Goal: Task Accomplishment & Management: Check status

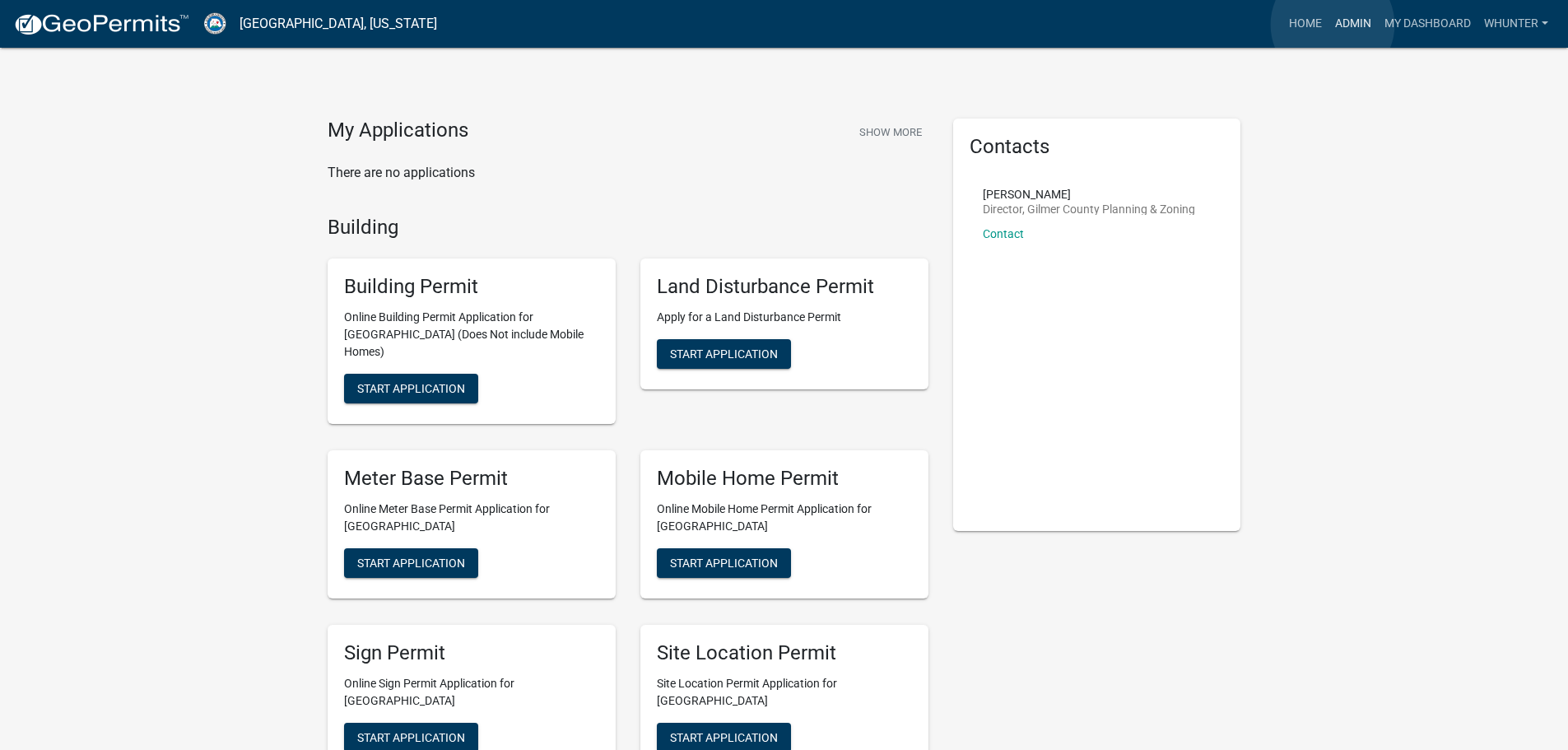
click at [1333, 25] on link "Admin" at bounding box center [1353, 24] width 49 height 31
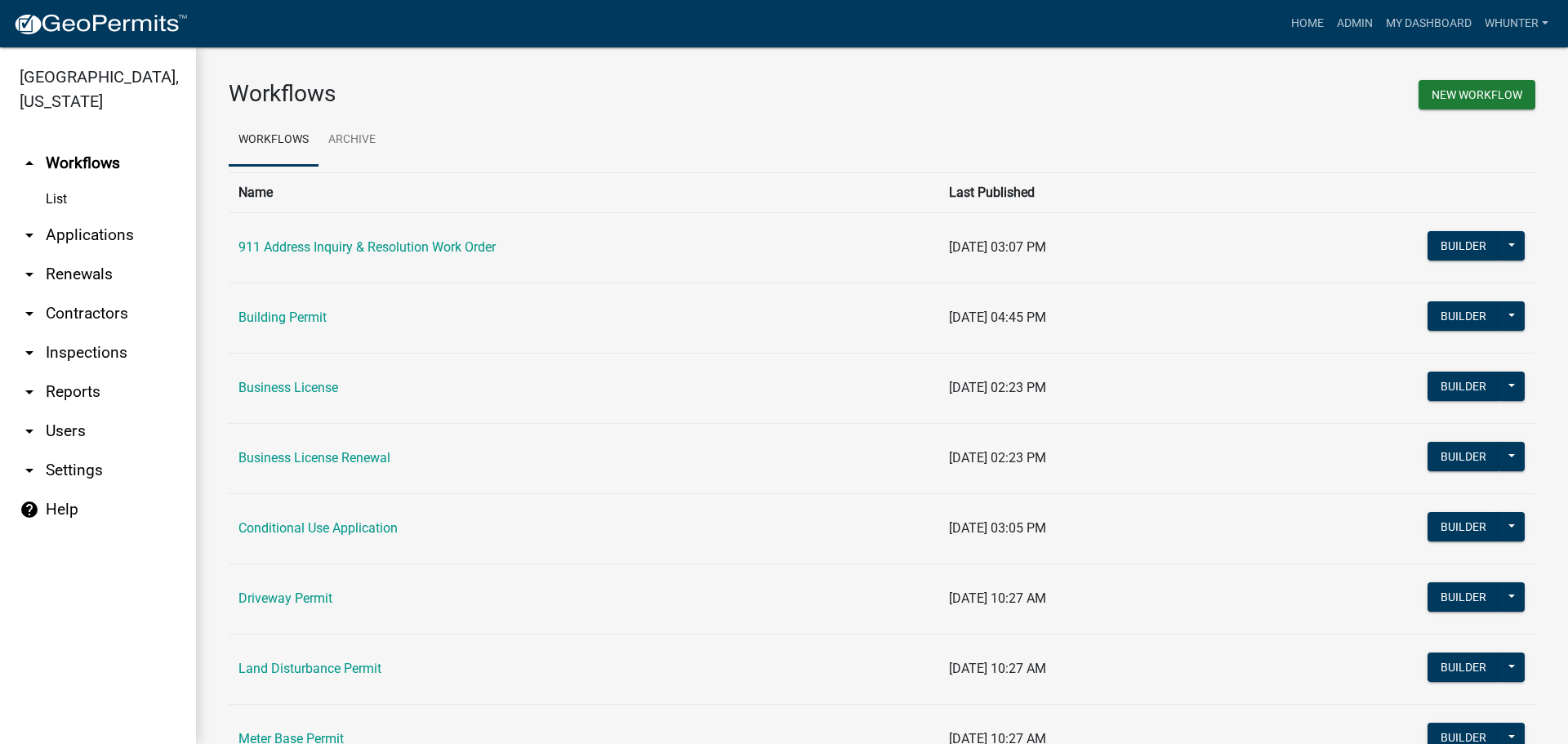
click at [158, 233] on link "arrow_drop_down Applications" at bounding box center [98, 235] width 196 height 39
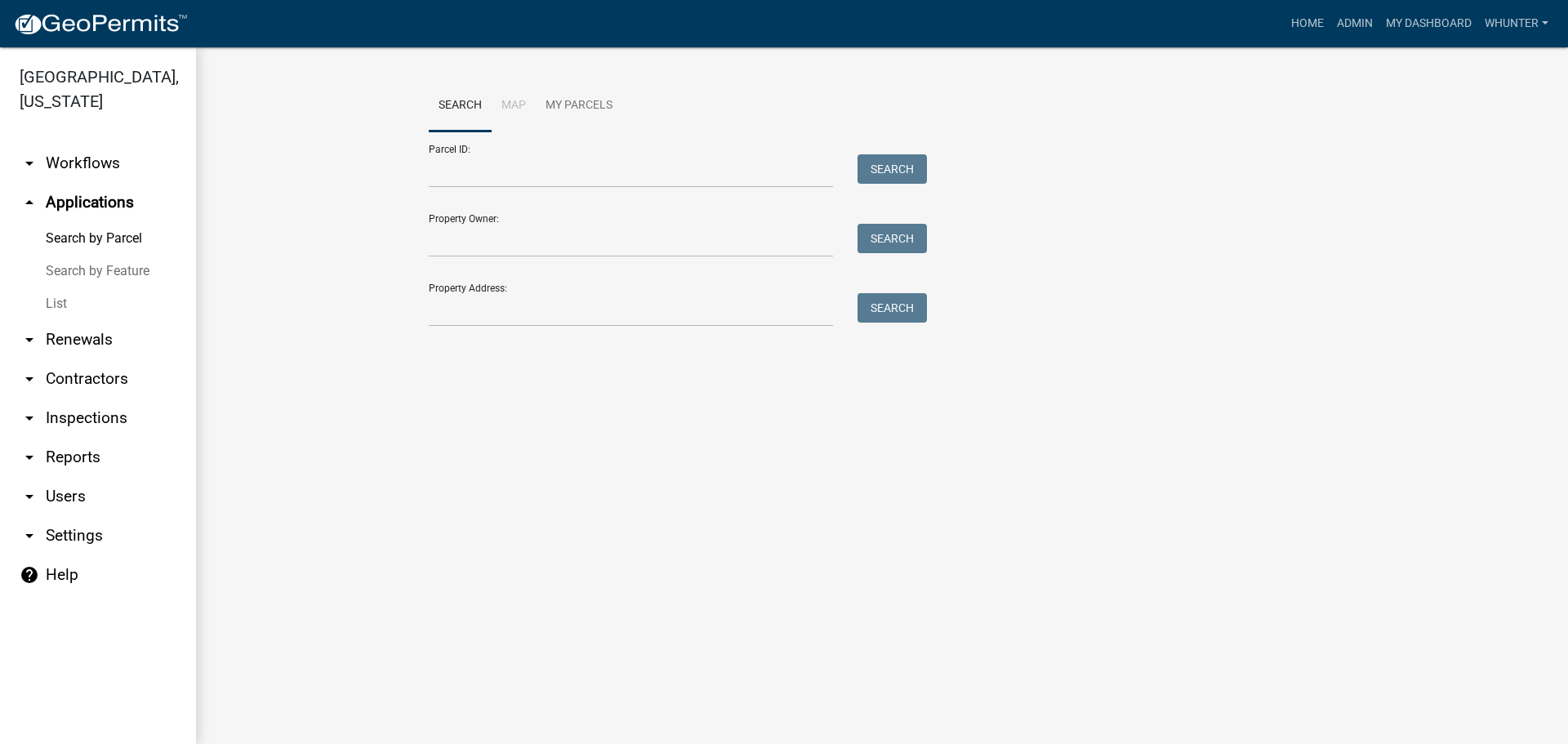
click at [121, 300] on link "List" at bounding box center [98, 304] width 196 height 33
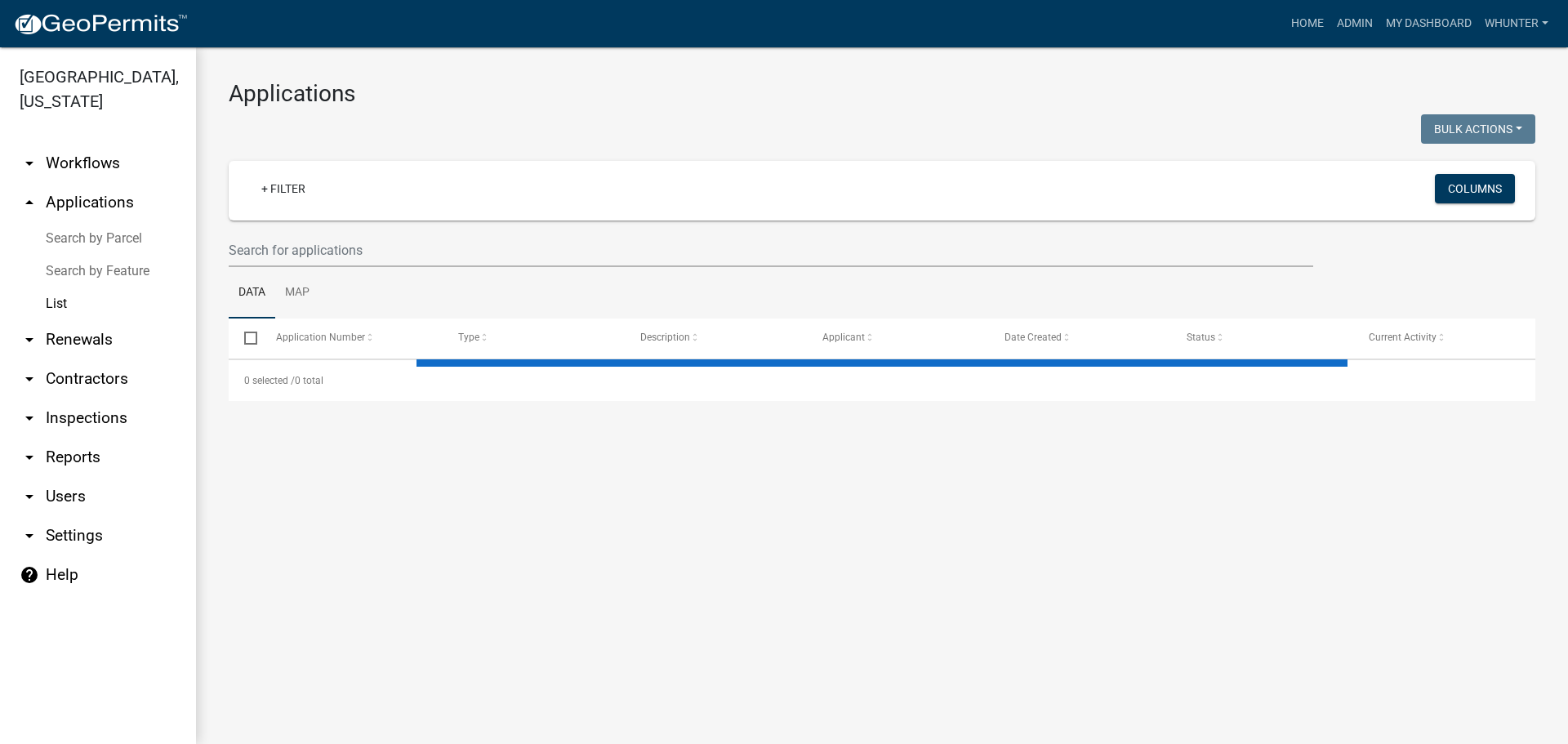
click at [530, 273] on ul "Data Map" at bounding box center [881, 293] width 1306 height 51
click at [551, 265] on input "text" at bounding box center [771, 250] width 1084 height 33
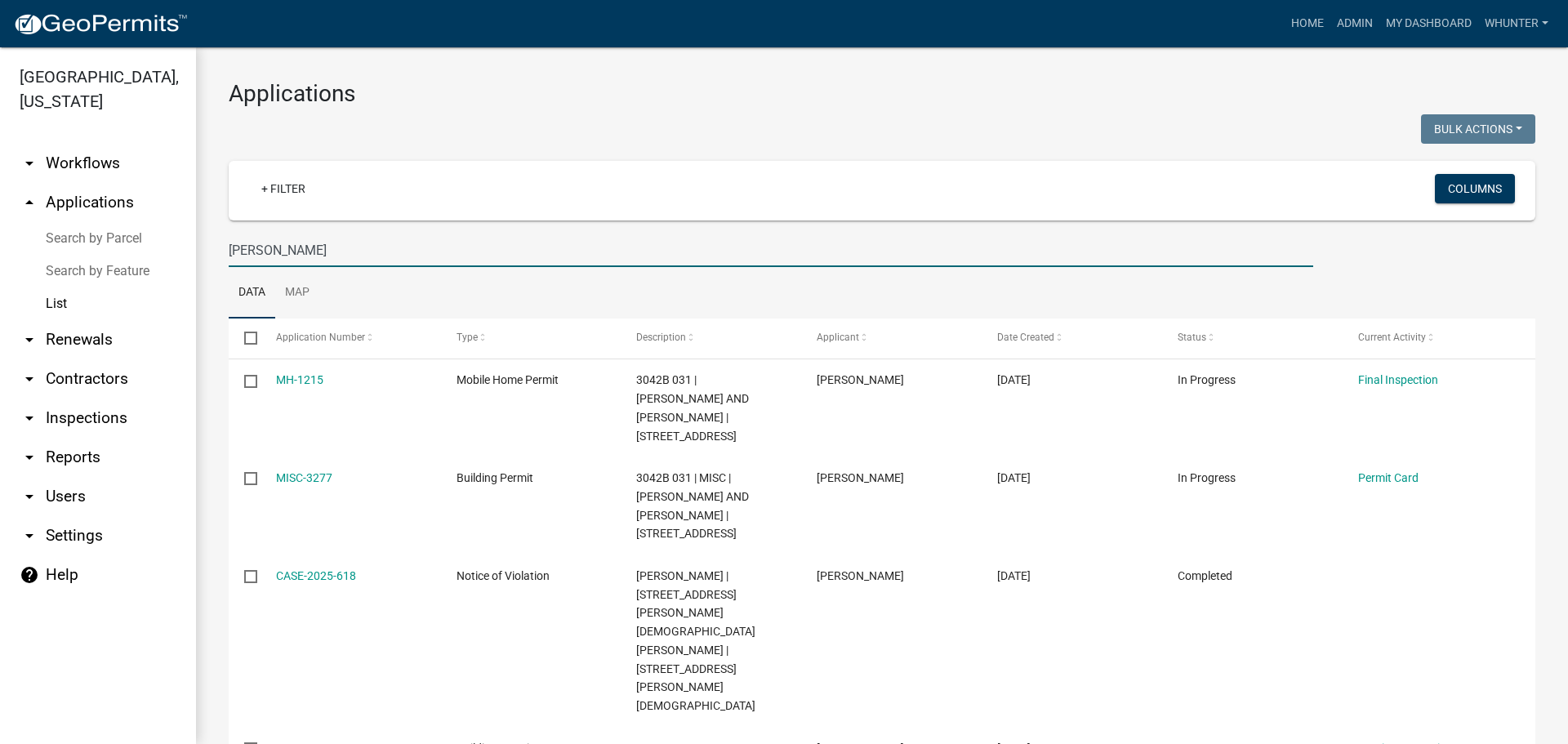
type input "STEPHENS"
click at [1303, 29] on link "Home" at bounding box center [1307, 24] width 45 height 31
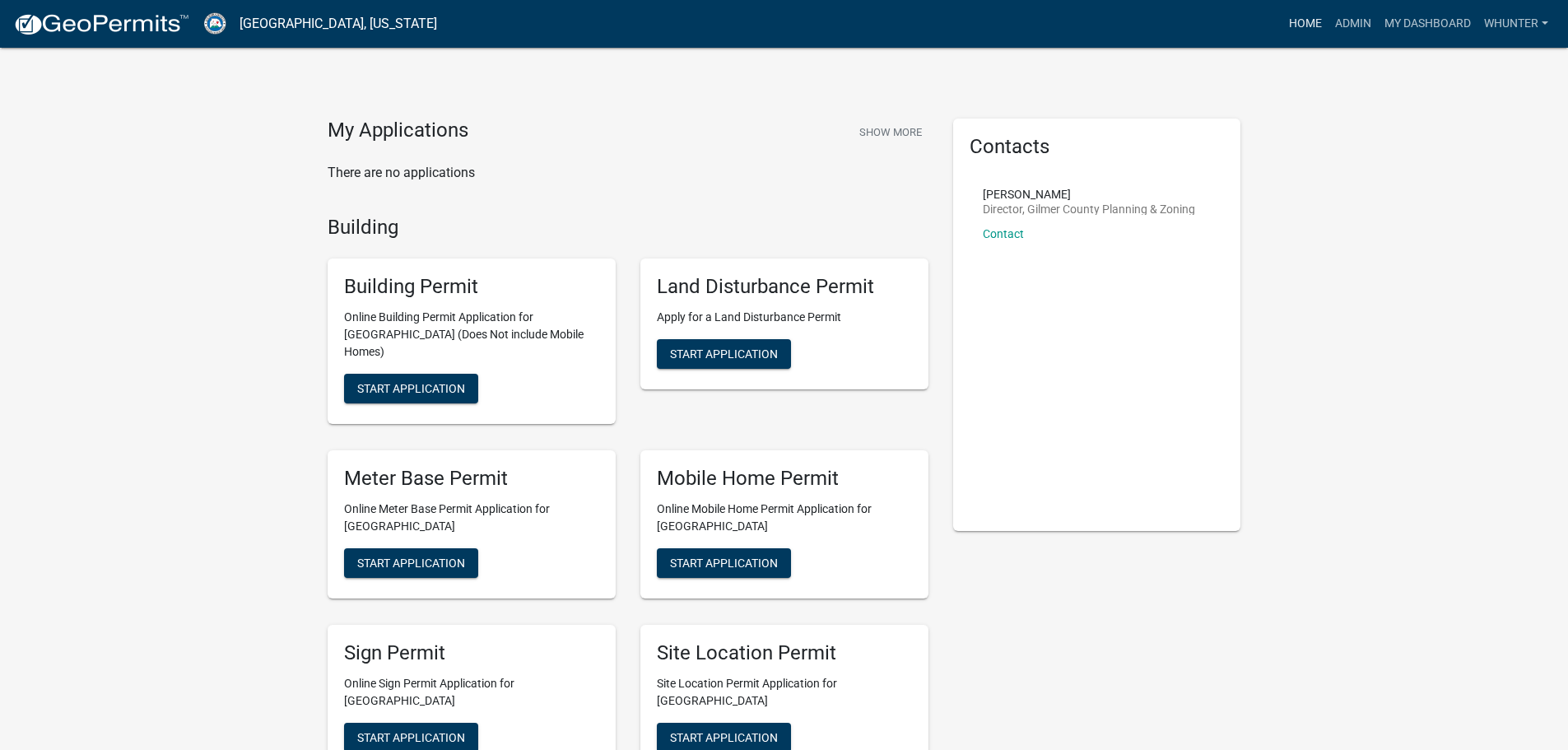
click at [1290, 21] on link "Home" at bounding box center [1305, 24] width 46 height 31
